Goal: Find contact information: Find contact information

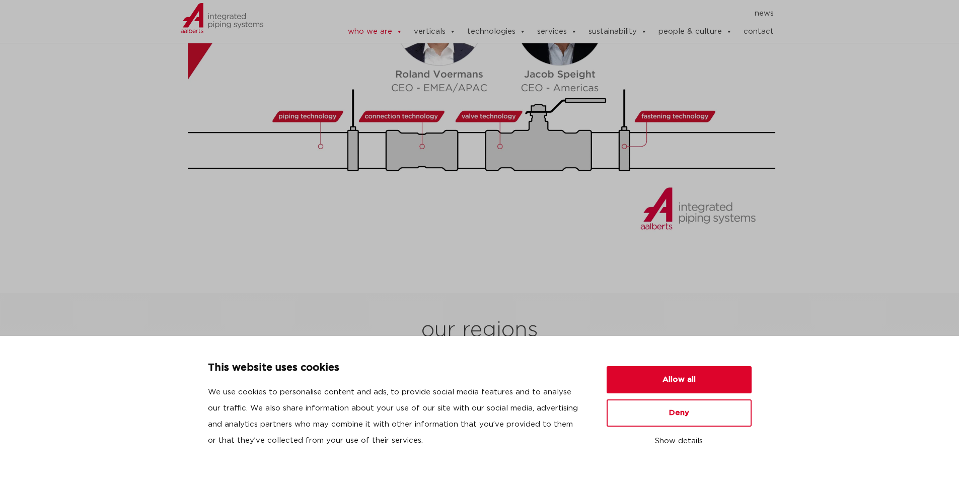
scroll to position [1058, 0]
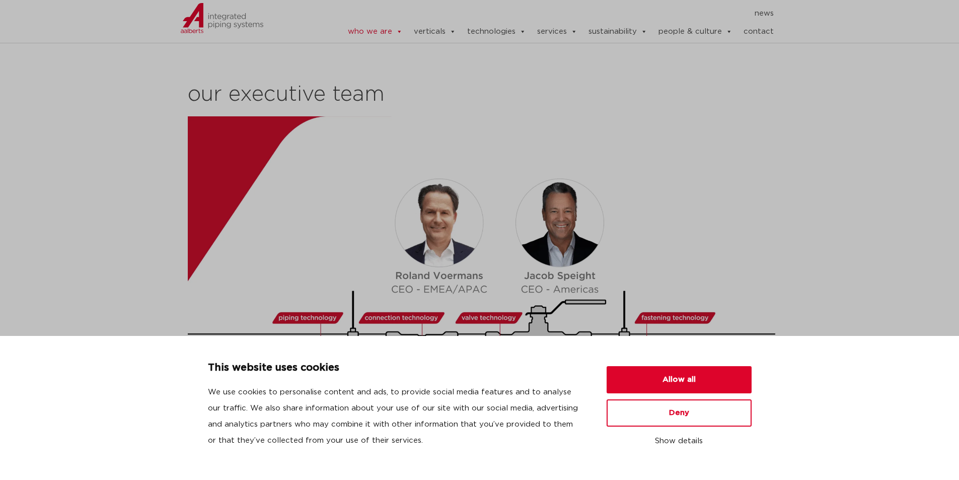
click at [162, 181] on section "our way of working We operate from various regions around the globe: [GEOGRAPHI…" at bounding box center [479, 127] width 959 height 684
click at [681, 375] on button "Allow all" at bounding box center [679, 379] width 145 height 27
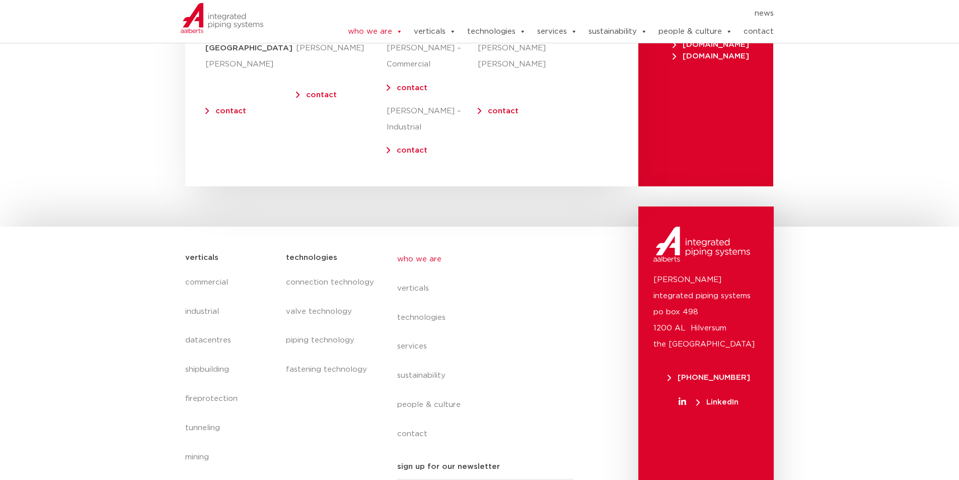
scroll to position [4150, 0]
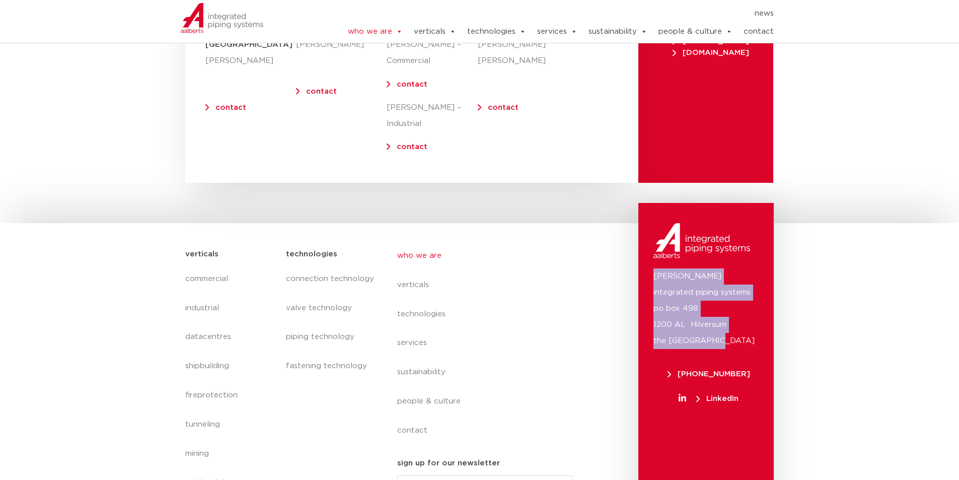
drag, startPoint x: 720, startPoint y: 304, endPoint x: 654, endPoint y: 240, distance: 91.2
click at [654, 268] on p "[PERSON_NAME] integrated piping systems po box 498 1200 AL Hilversum [GEOGRAPHI…" at bounding box center [706, 308] width 105 height 81
drag, startPoint x: 654, startPoint y: 240, endPoint x: 709, endPoint y: 305, distance: 84.7
click at [709, 305] on p "[PERSON_NAME] integrated piping systems po box 498 1200 AL Hilversum [GEOGRAPHI…" at bounding box center [706, 308] width 105 height 81
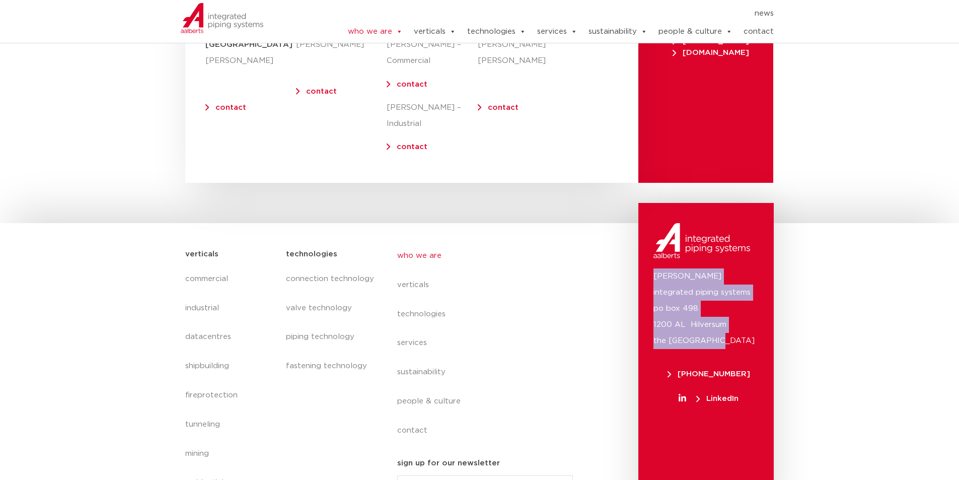
click at [709, 305] on p "[PERSON_NAME] integrated piping systems po box 498 1200 AL Hilversum [GEOGRAPHI…" at bounding box center [706, 308] width 105 height 81
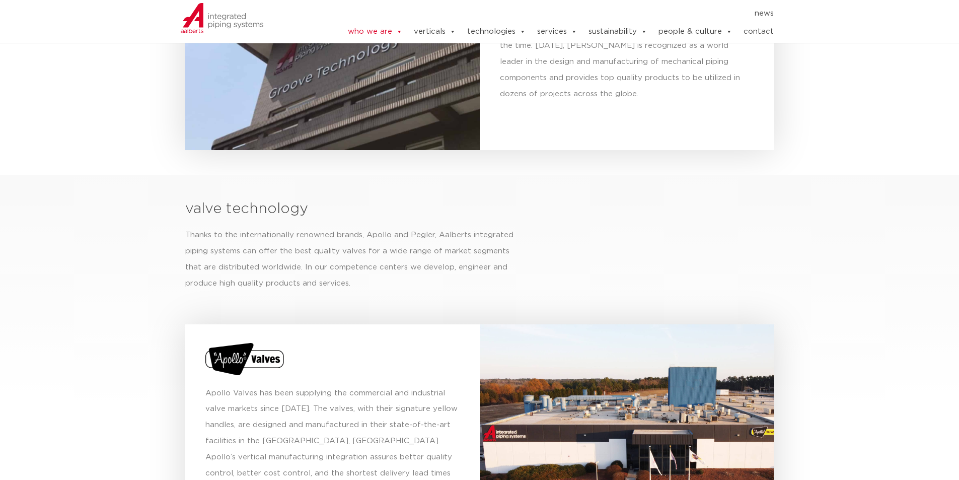
scroll to position [2891, 0]
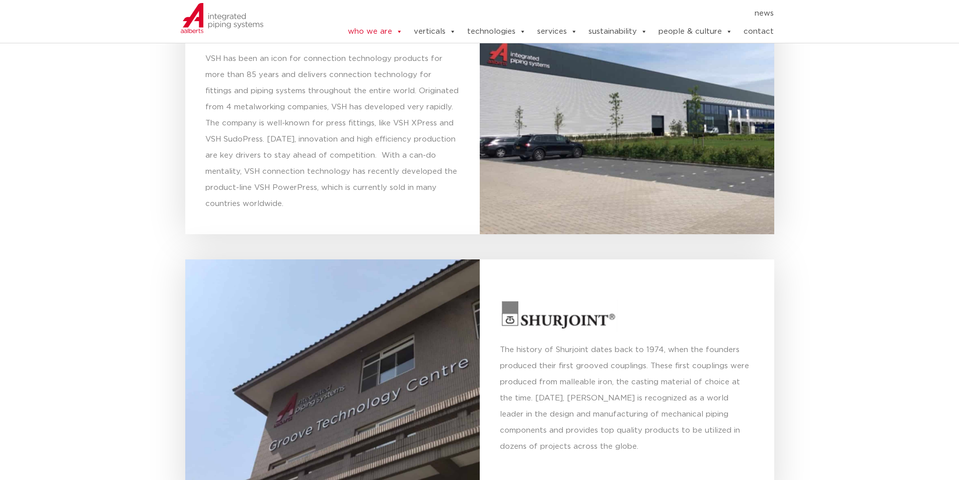
click at [765, 31] on link "contact" at bounding box center [759, 32] width 30 height 20
